Goal: Task Accomplishment & Management: Manage account settings

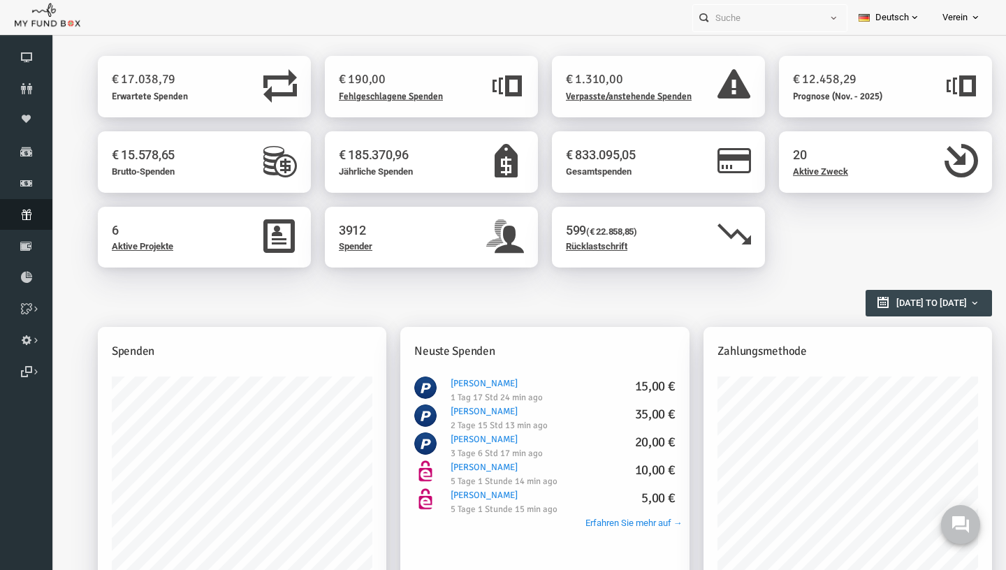
click at [23, 206] on link "Abonnement" at bounding box center [26, 214] width 52 height 31
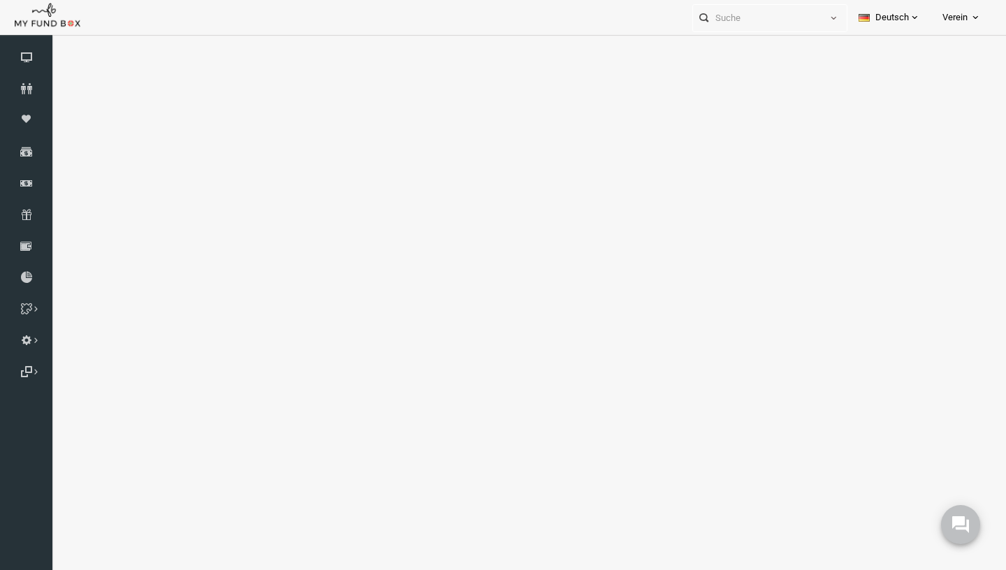
select select "100"
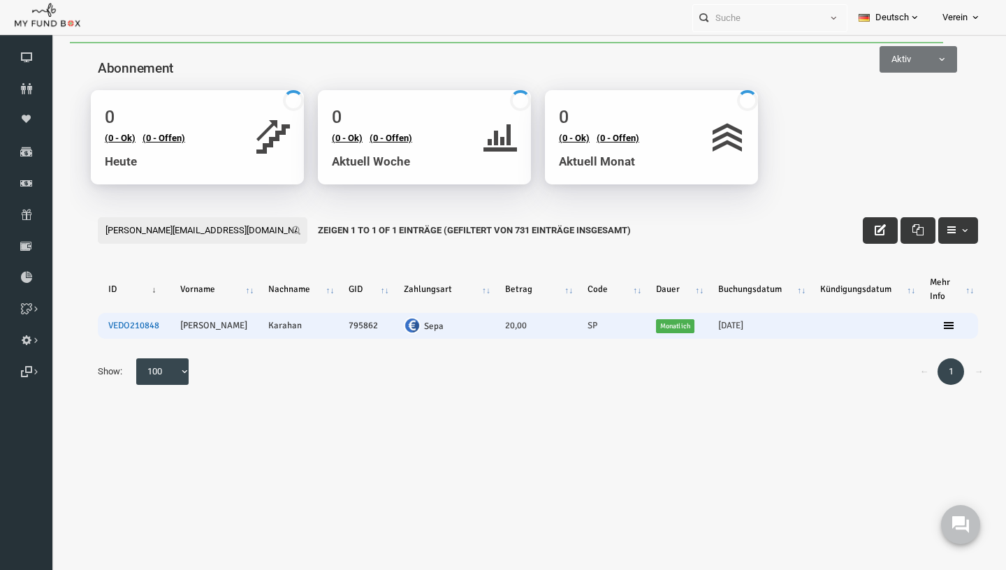
type input "[PERSON_NAME][EMAIL_ADDRESS][DOMAIN_NAME]"
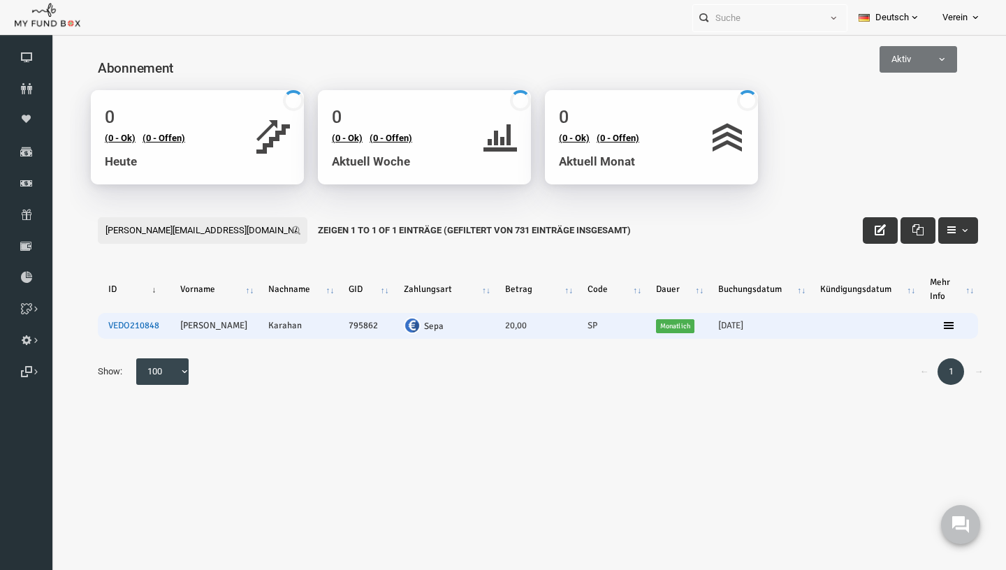
click at [105, 330] on link "VEDO210848" at bounding box center [114, 325] width 51 height 11
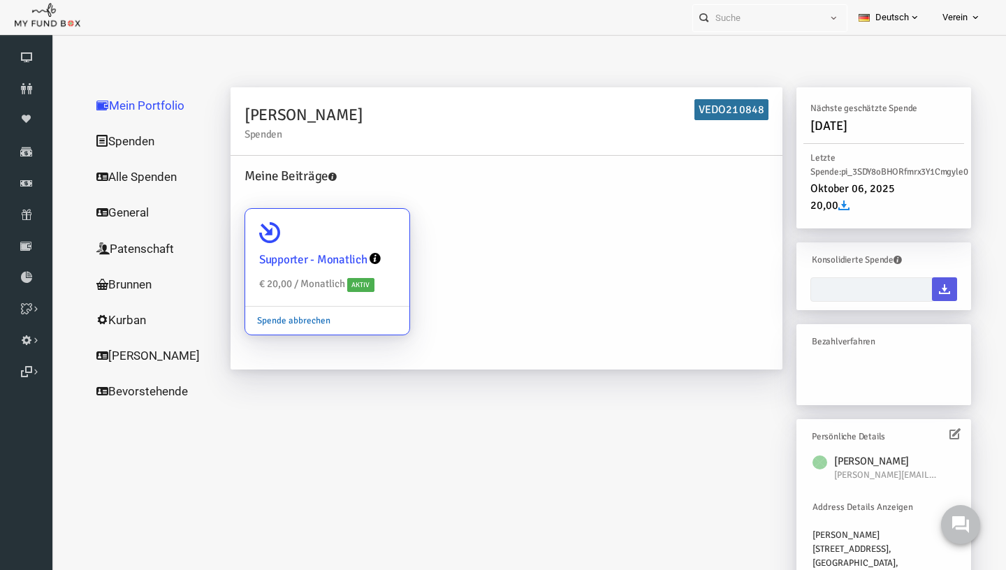
click at [286, 323] on link "Spende abbrechen" at bounding box center [274, 320] width 97 height 27
click at [358, 242] on input "Supporter - Monatlich € 20,00 / Monatlich Aktiv Spende abbrechen" at bounding box center [372, 228] width 28 height 28
radio input "true"
click at [286, 323] on link "Spende abbrechen" at bounding box center [274, 320] width 97 height 27
click at [358, 242] on input "Supporter - Monatlich € 20,00 / Monatlich Aktiv Spende abbrechen" at bounding box center [372, 228] width 28 height 28
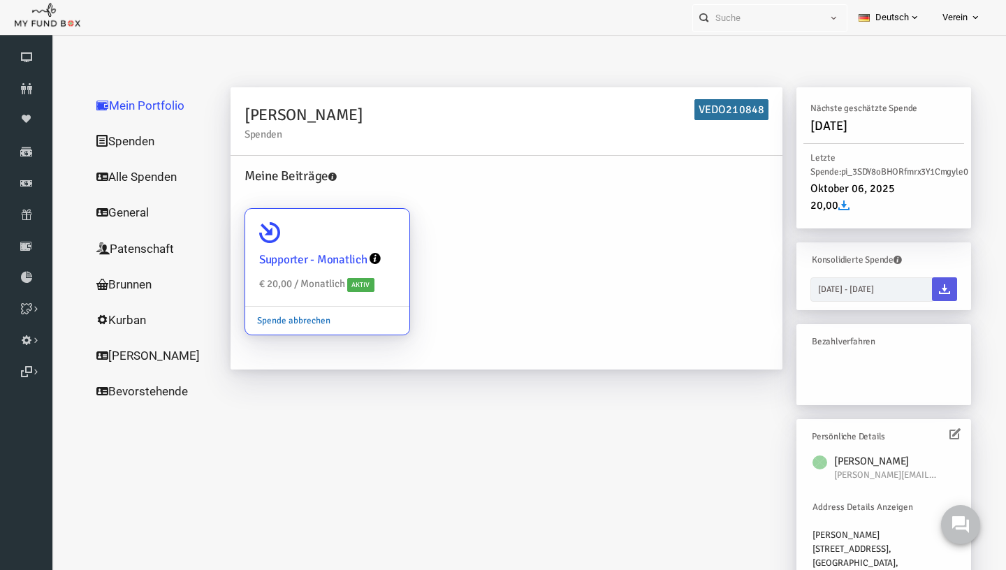
click at [289, 323] on link "Spende abbrechen" at bounding box center [274, 320] width 97 height 27
click at [358, 242] on input "Supporter - Monatlich € 20,00 / Monatlich Aktiv Spende abbrechen" at bounding box center [372, 228] width 28 height 28
radio input "true"
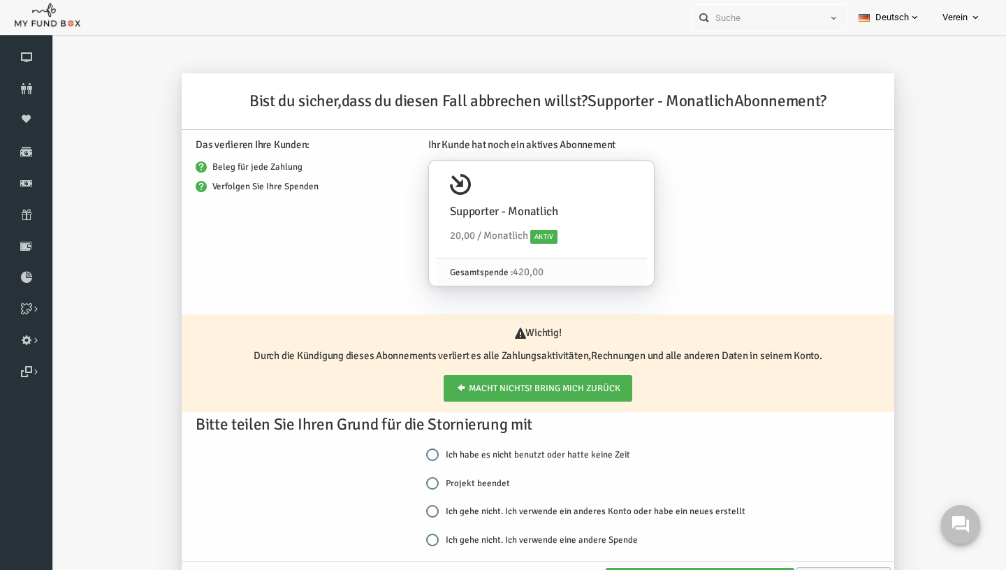
click at [439, 482] on label "Projekt beendet" at bounding box center [449, 483] width 84 height 14
click at [419, 482] on input "Projekt beendet" at bounding box center [413, 483] width 13 height 13
radio input "true"
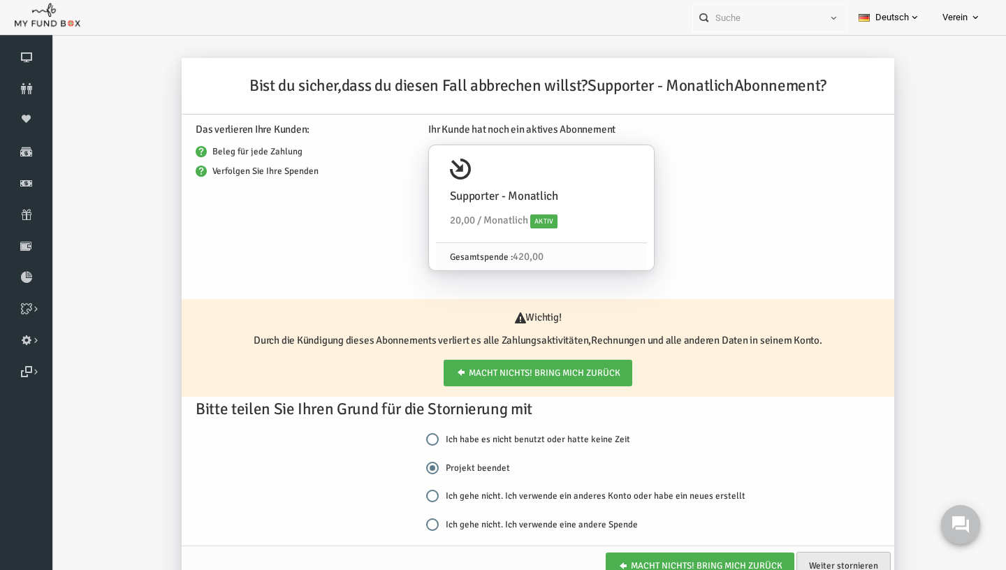
click at [847, 561] on link "Weiter stornieren" at bounding box center [824, 566] width 94 height 28
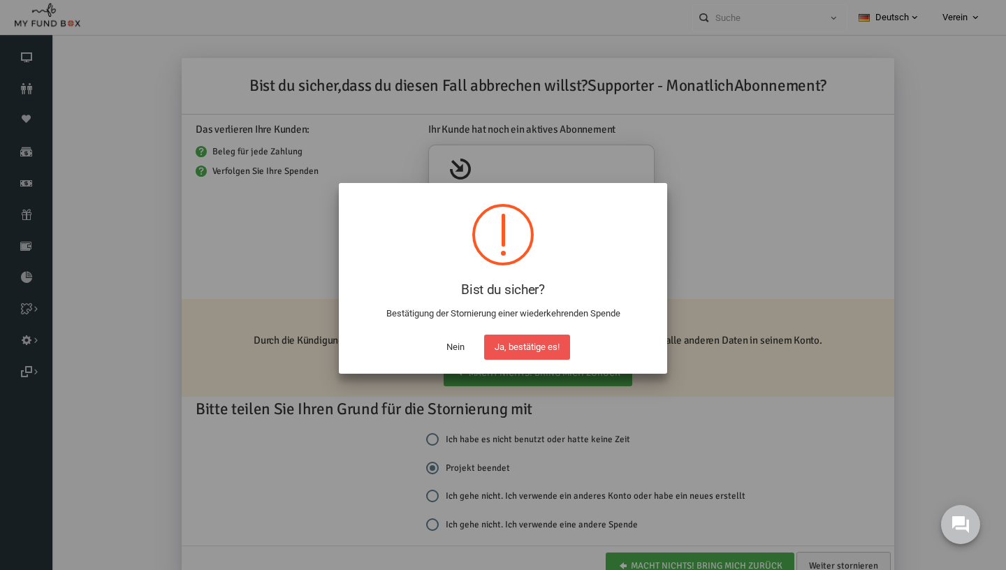
click at [529, 349] on button "Ja, bestätige es!" at bounding box center [527, 347] width 86 height 25
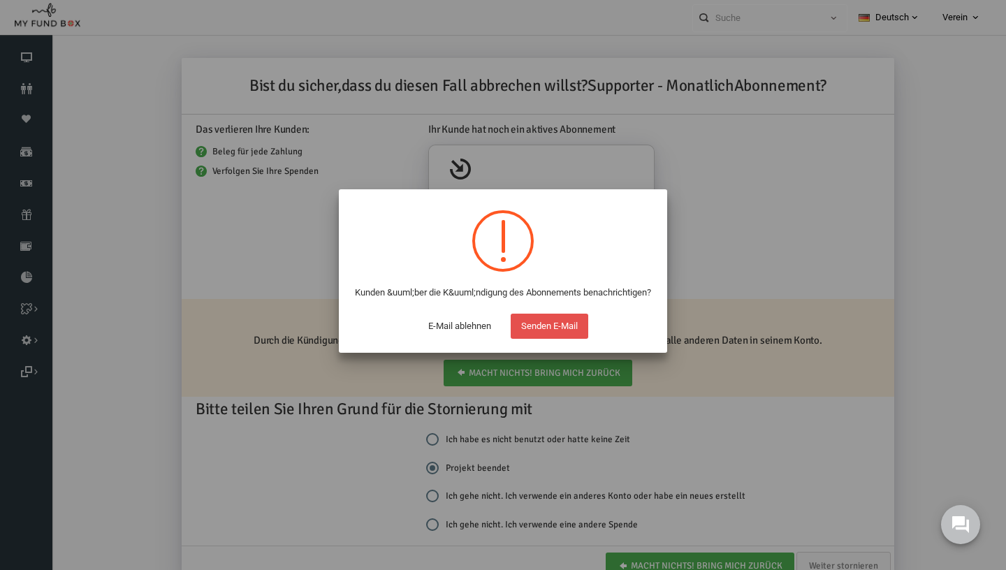
click at [570, 339] on button "Senden E-Mail" at bounding box center [550, 326] width 78 height 25
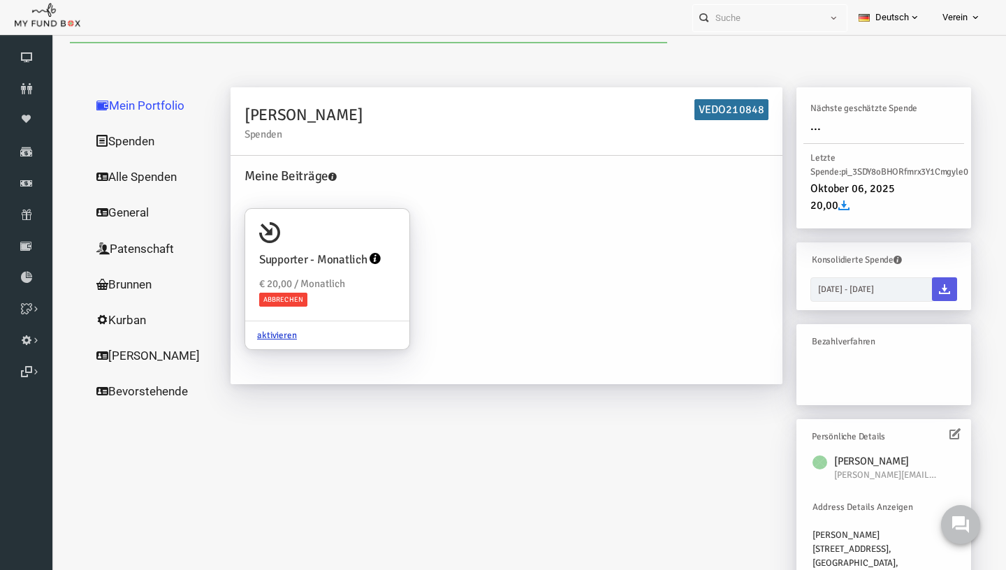
scroll to position [0, 0]
click at [24, 217] on icon at bounding box center [26, 214] width 52 height 11
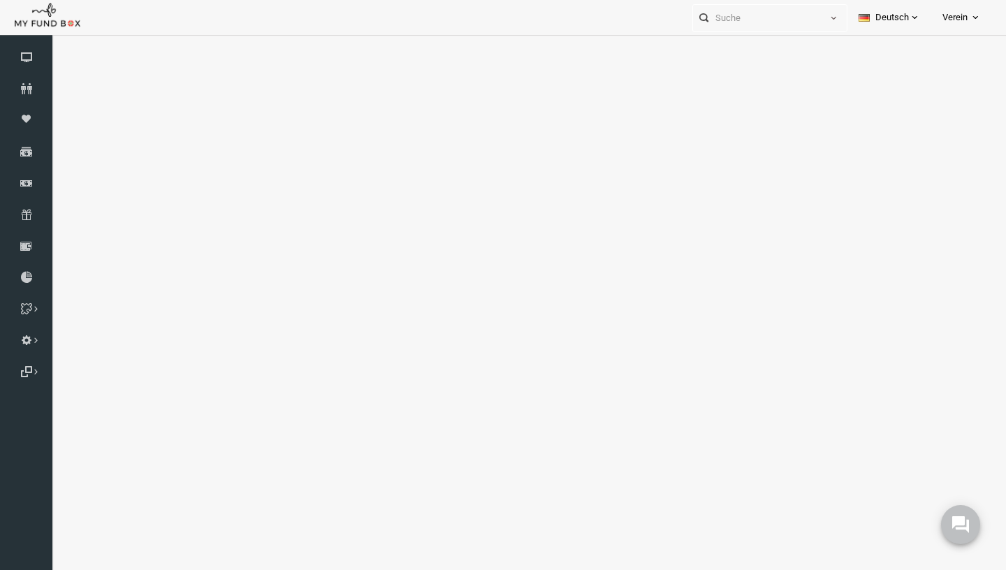
select select "100"
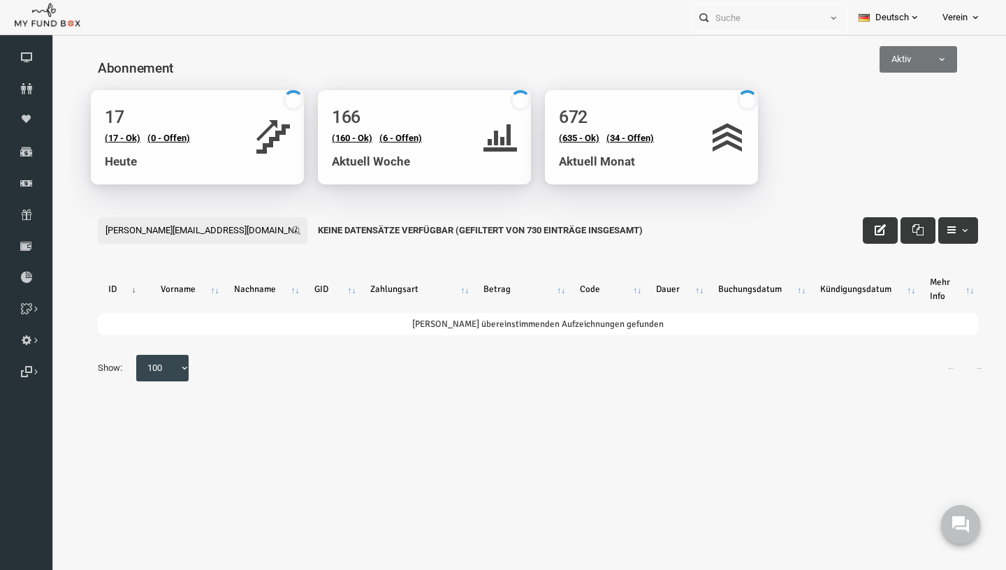
type input "[PERSON_NAME][EMAIL_ADDRESS][DOMAIN_NAME]"
click at [898, 61] on span "Aktiv" at bounding box center [899, 59] width 76 height 14
select select "all"
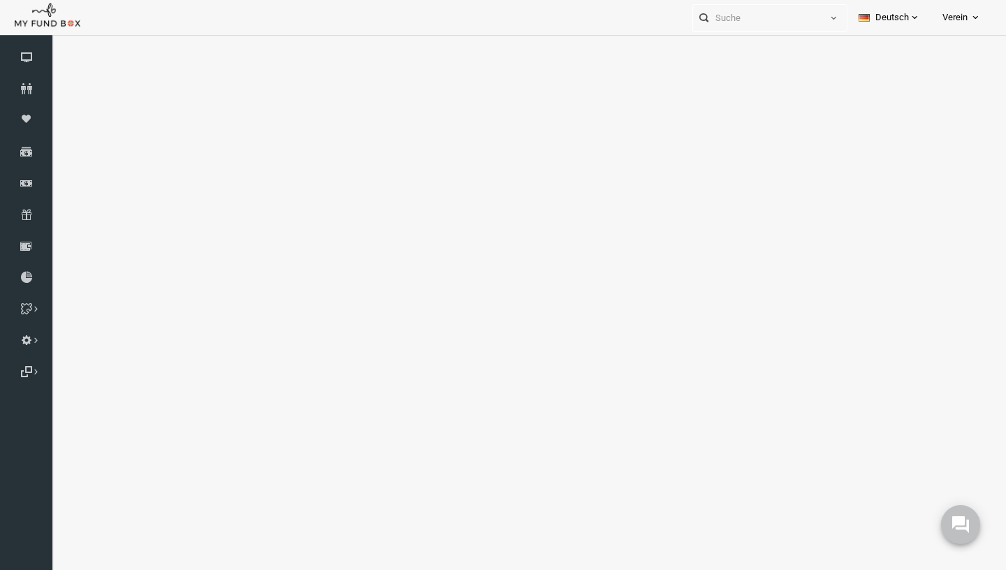
select select "100"
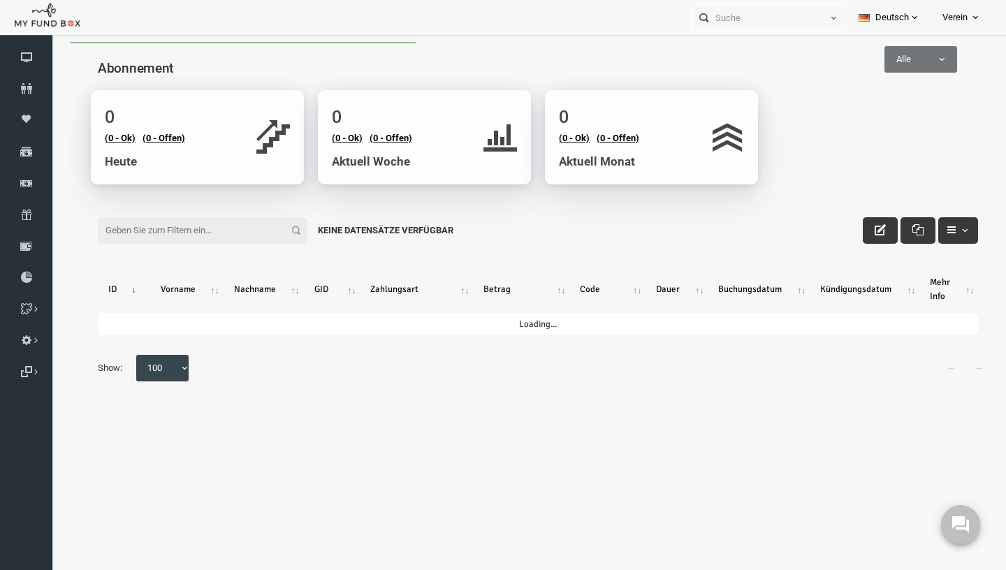
drag, startPoint x: 889, startPoint y: 93, endPoint x: 203, endPoint y: 226, distance: 699.3
click at [203, 225] on input "Filter:" at bounding box center [183, 230] width 210 height 27
paste input "[PERSON_NAME][EMAIL_ADDRESS][DOMAIN_NAME]"
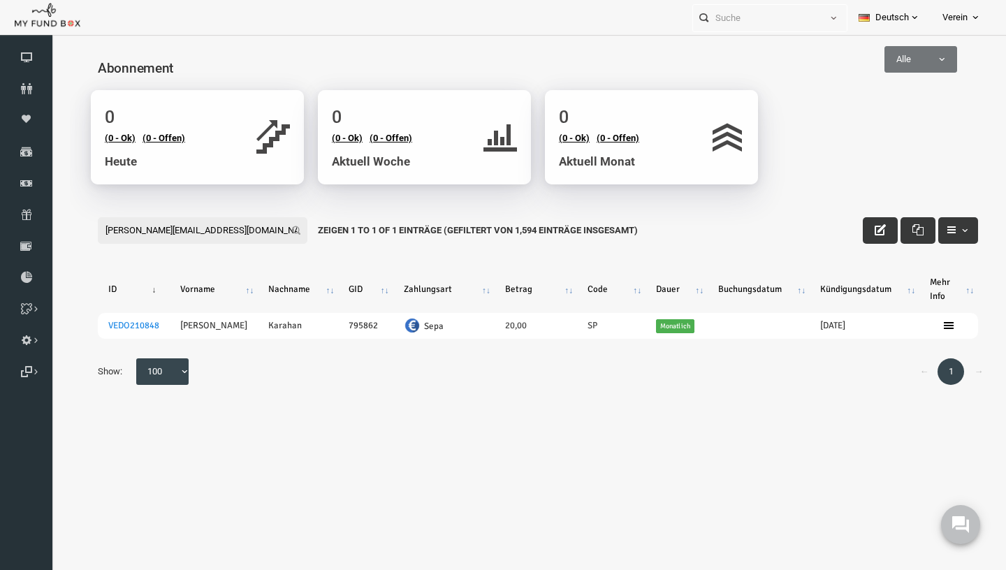
click at [180, 224] on input "[PERSON_NAME][EMAIL_ADDRESS][DOMAIN_NAME]" at bounding box center [183, 230] width 210 height 27
paste input "VEDO332081"
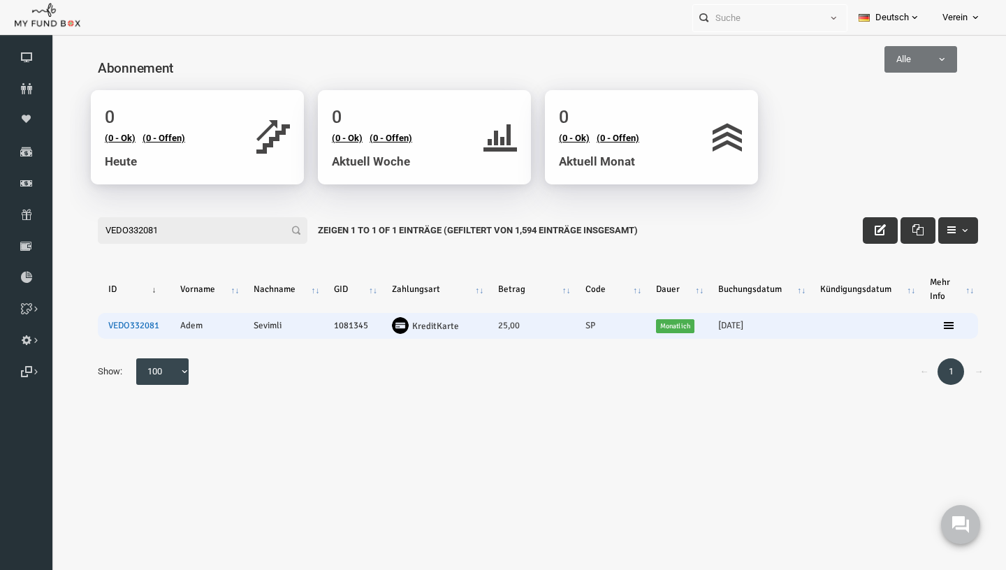
type input "VEDO332081"
click at [115, 325] on link "VEDO332081" at bounding box center [114, 325] width 51 height 11
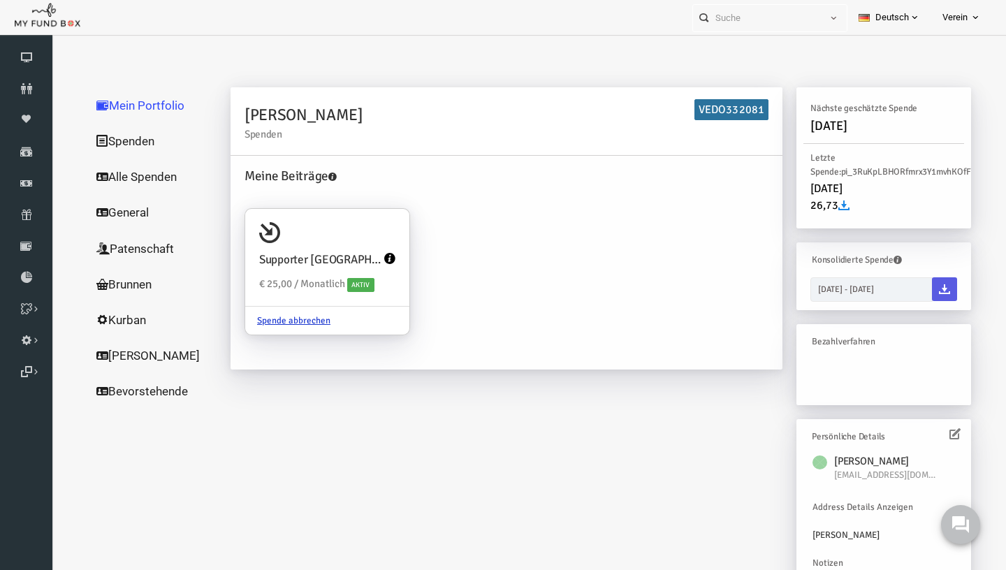
scroll to position [1, 0]
click at [152, 174] on link "Alle Spenden" at bounding box center [134, 175] width 140 height 36
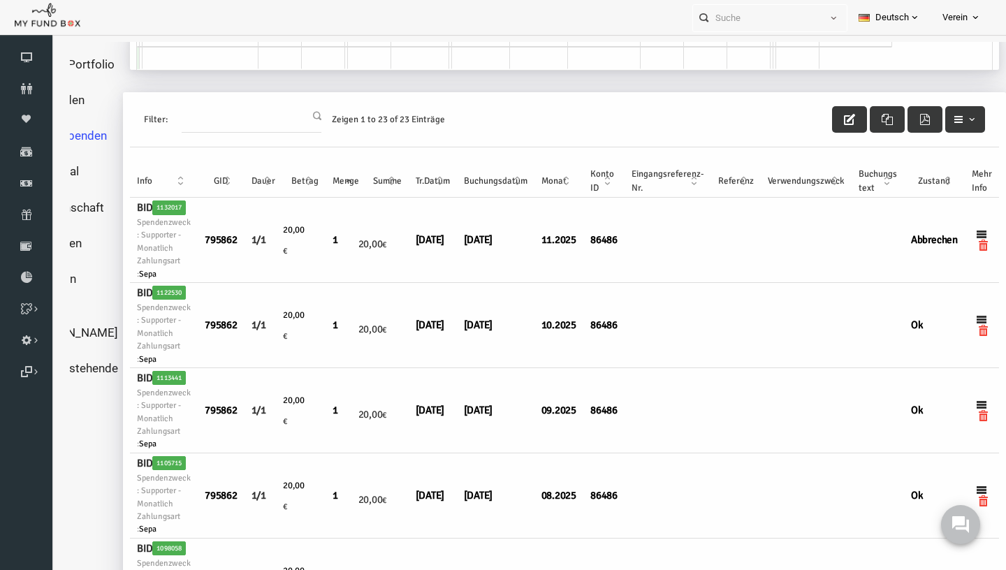
scroll to position [58, 75]
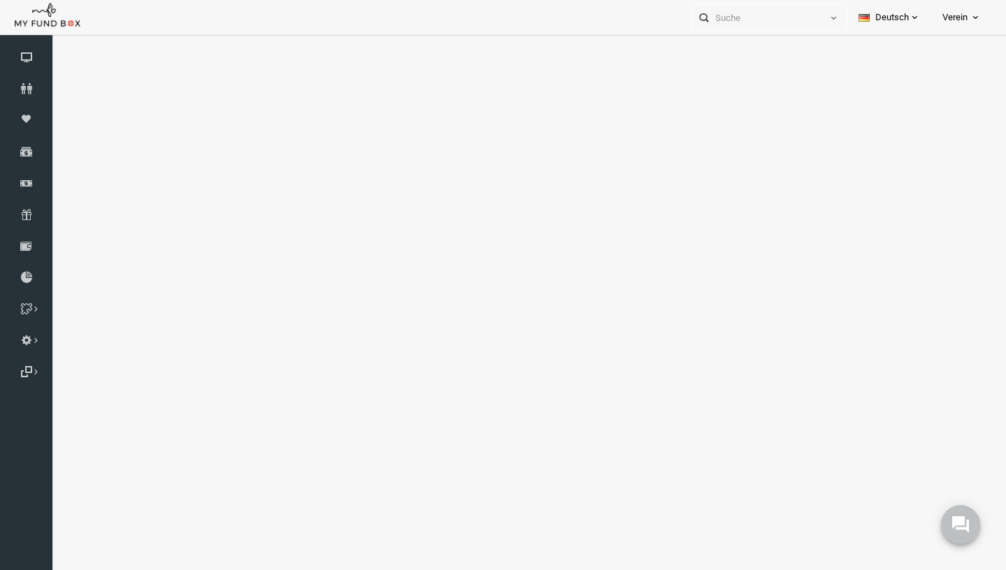
select select "100"
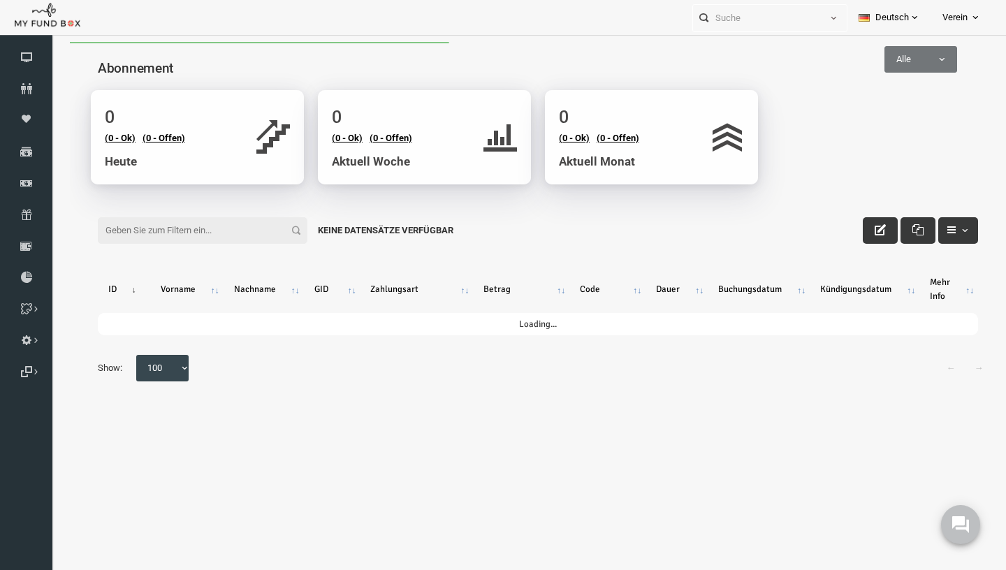
click at [208, 239] on input "Filter:" at bounding box center [183, 230] width 210 height 27
paste input "VEDO332081"
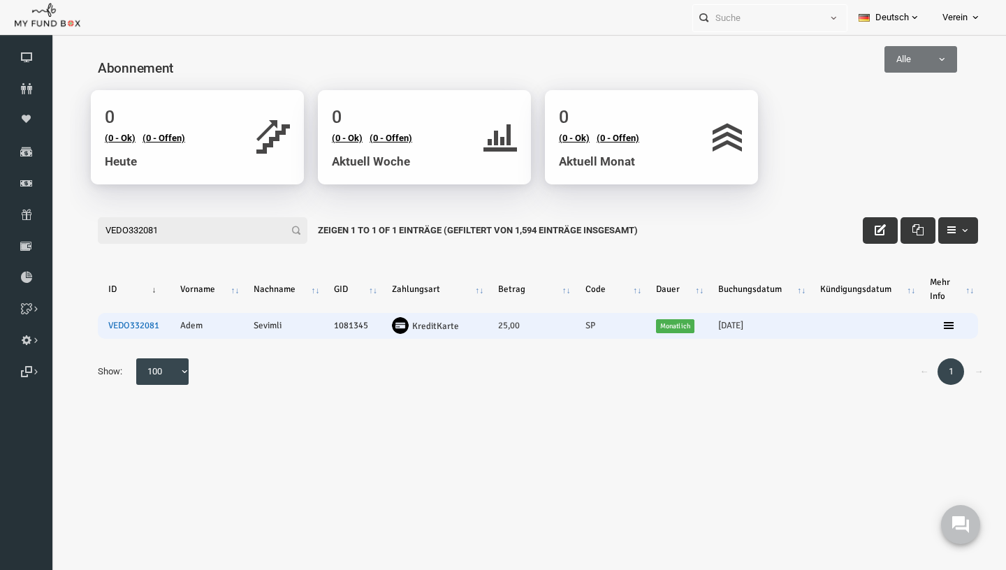
type input "VEDO332081"
click at [124, 328] on link "VEDO332081" at bounding box center [114, 325] width 51 height 11
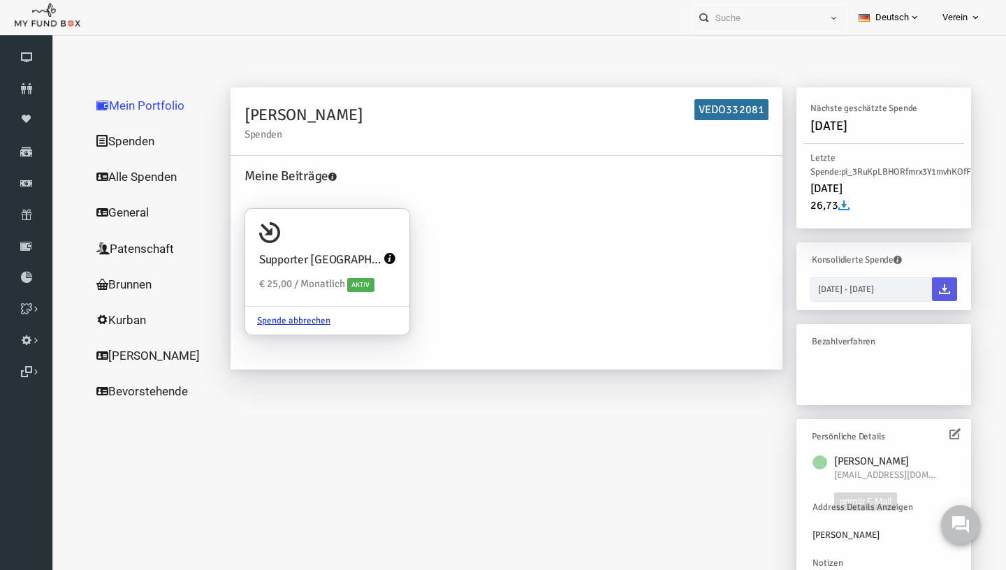
click at [911, 474] on span "[EMAIL_ADDRESS][DOMAIN_NAME]" at bounding box center [866, 475] width 105 height 14
click at [935, 437] on icon at bounding box center [935, 433] width 11 height 11
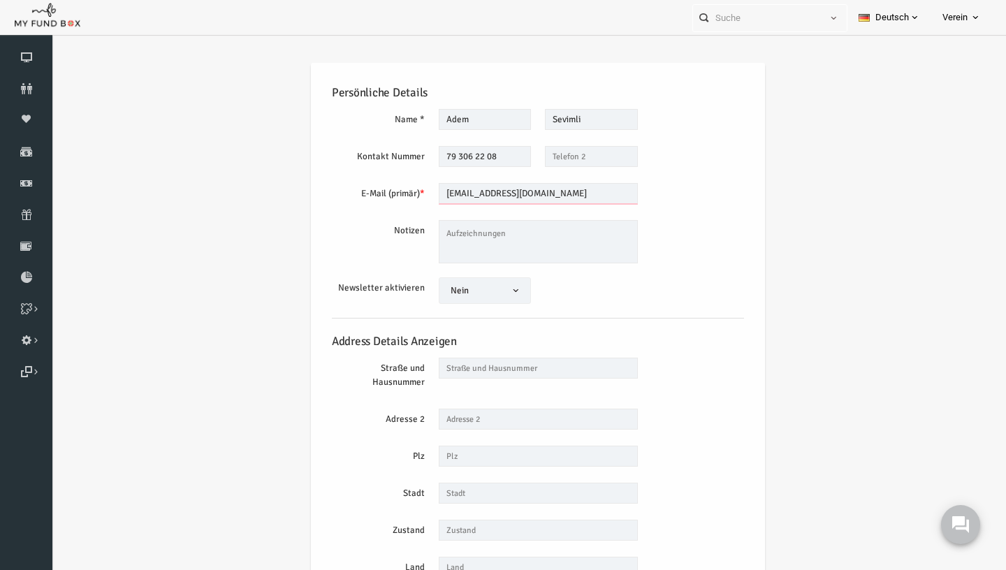
click at [460, 187] on input "[EMAIL_ADDRESS][DOMAIN_NAME]" at bounding box center [518, 193] width 199 height 21
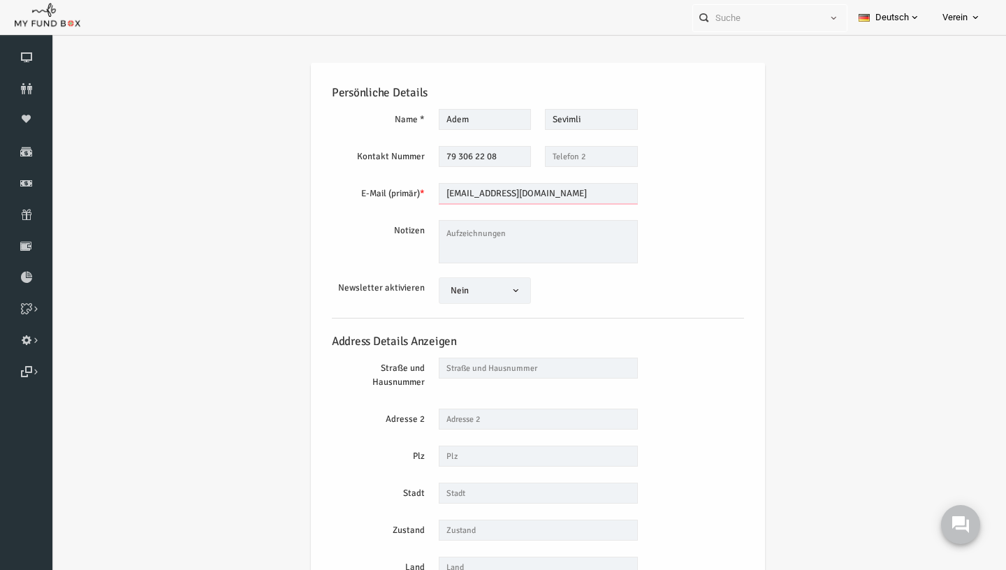
click at [460, 187] on input "[EMAIL_ADDRESS][DOMAIN_NAME]" at bounding box center [518, 193] width 199 height 21
copy span "com"
click at [39, 220] on icon at bounding box center [26, 214] width 52 height 11
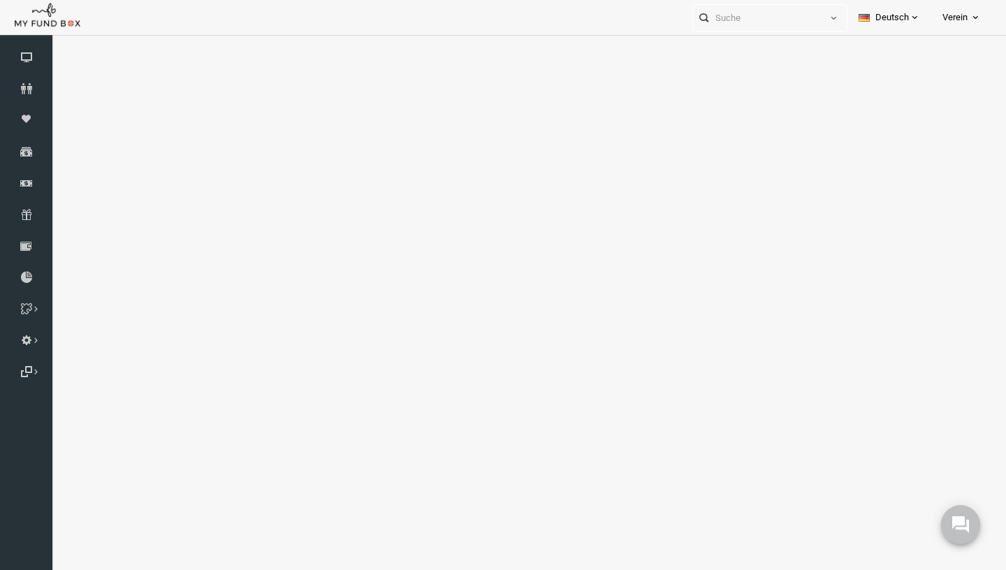
select select "100"
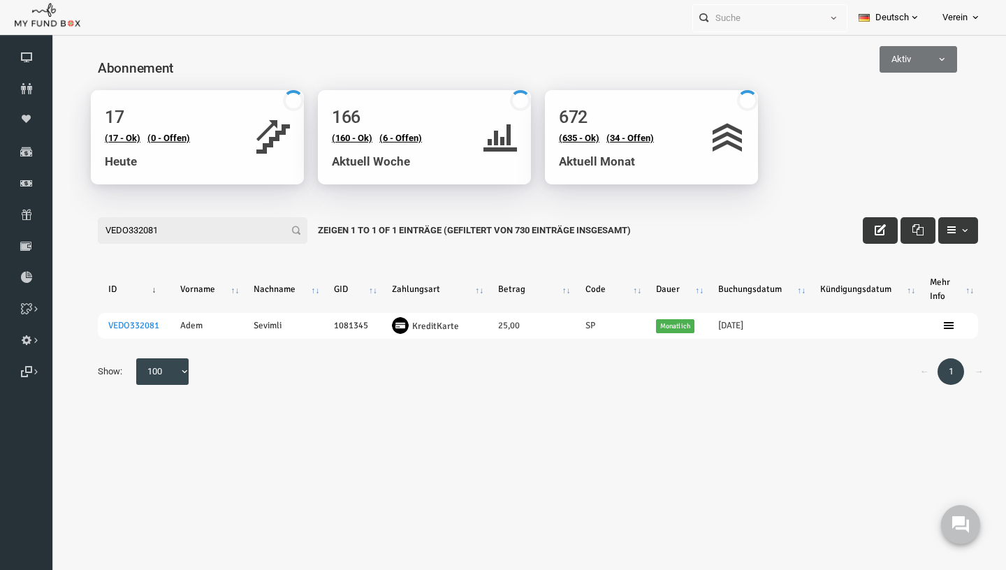
type input "VEDO332081"
click at [0, 0] on span "Abonnement" at bounding box center [0, 0] width 0 height 0
click at [29, 217] on icon at bounding box center [26, 214] width 52 height 11
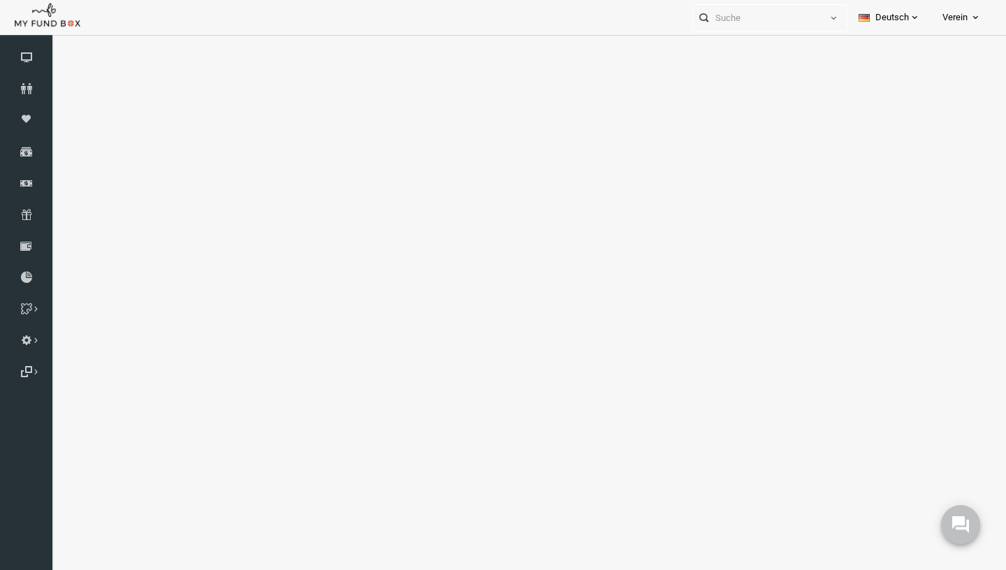
select select "100"
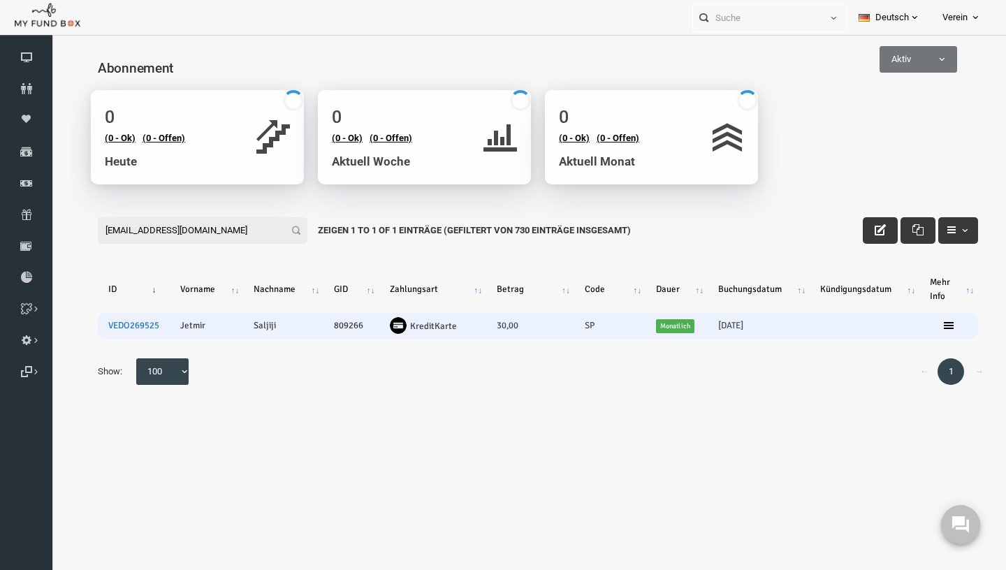
type input "[EMAIL_ADDRESS][DOMAIN_NAME]"
click at [120, 328] on link "VEDO269525" at bounding box center [114, 325] width 51 height 11
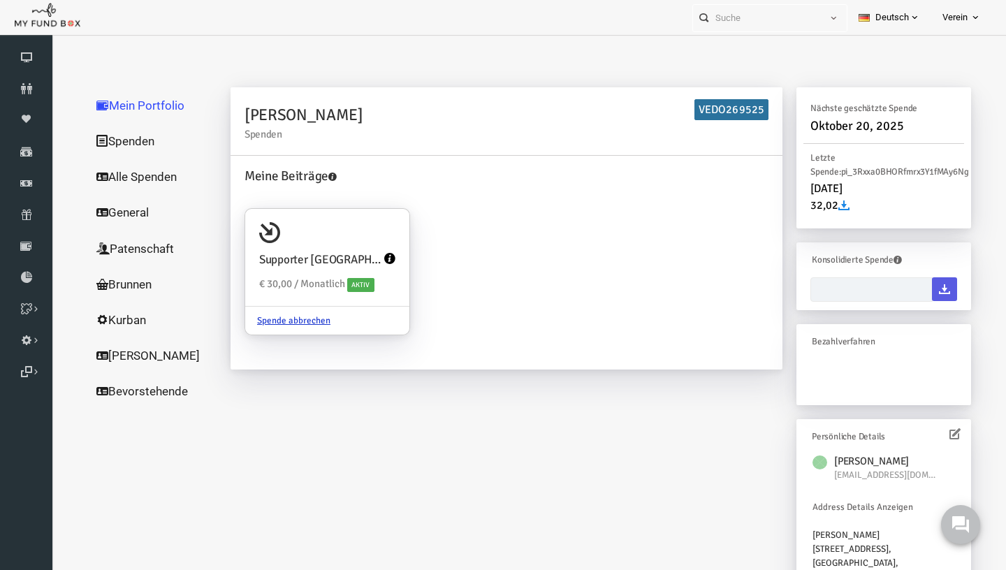
click at [148, 180] on link "Alle Spenden" at bounding box center [134, 177] width 140 height 36
click at [114, 176] on link "Alle Spenden" at bounding box center [134, 177] width 140 height 36
click at [119, 180] on link "Alle Spenden" at bounding box center [134, 177] width 140 height 36
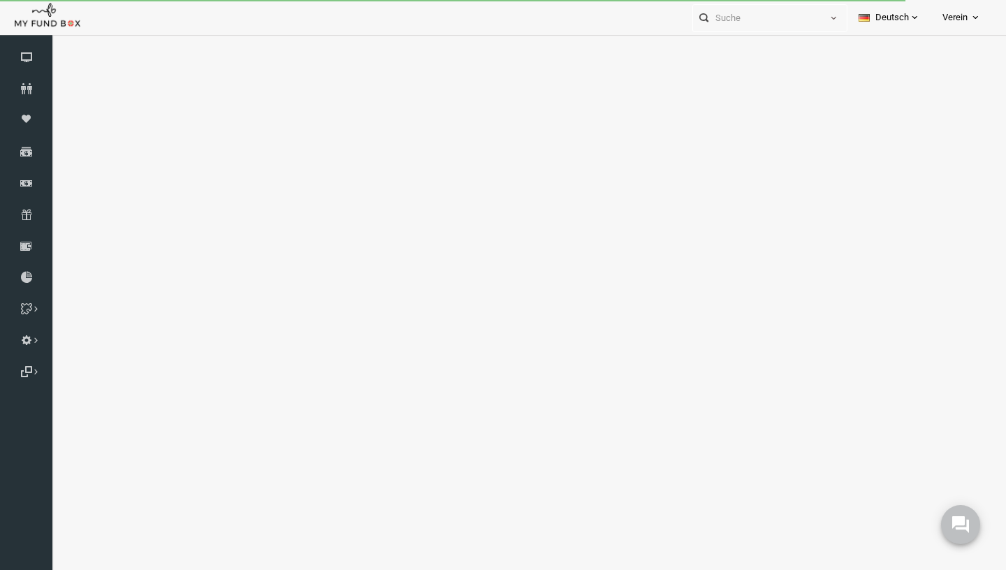
select select "100"
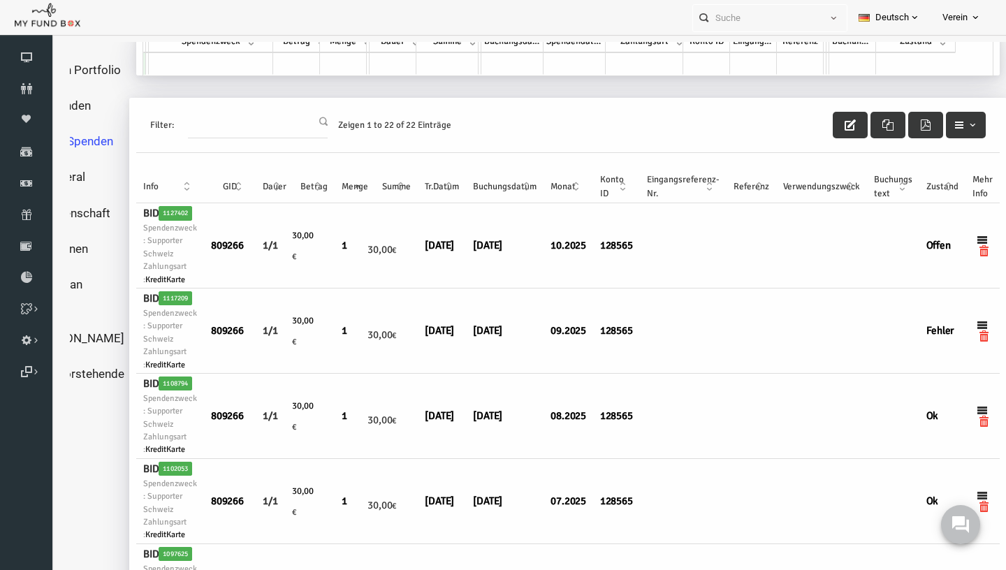
scroll to position [3, 64]
